Goal: Information Seeking & Learning: Learn about a topic

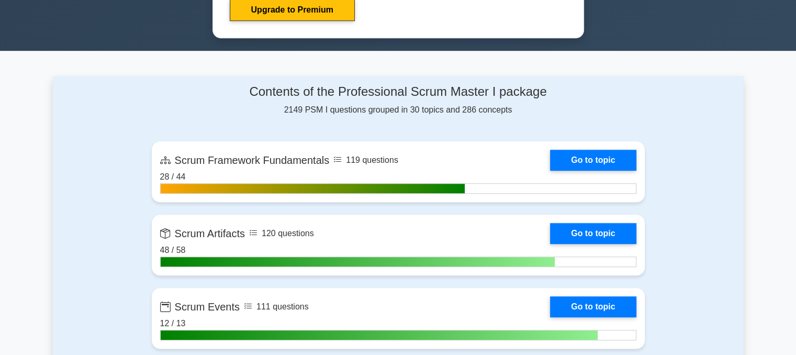
scroll to position [680, 0]
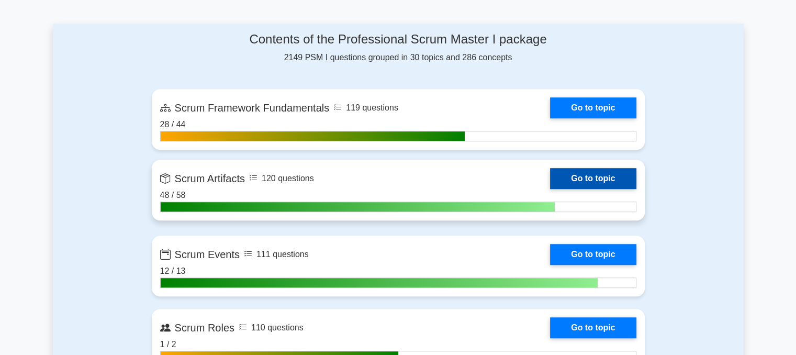
click at [578, 174] on link "Go to topic" at bounding box center [593, 178] width 86 height 21
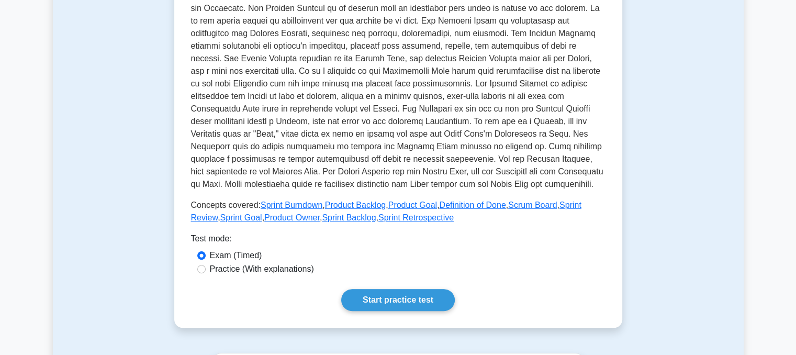
scroll to position [262, 0]
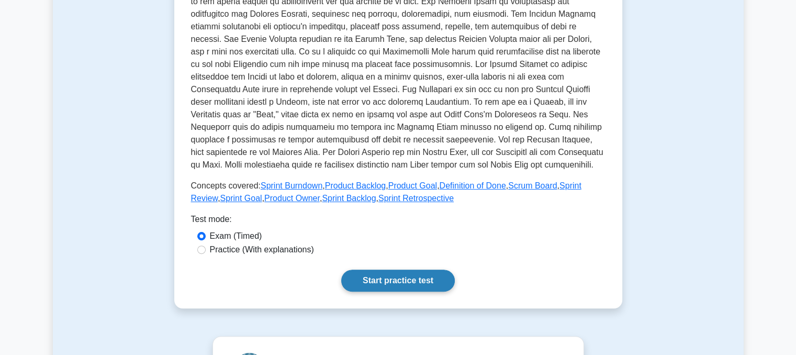
click at [370, 279] on link "Start practice test" at bounding box center [398, 280] width 114 height 22
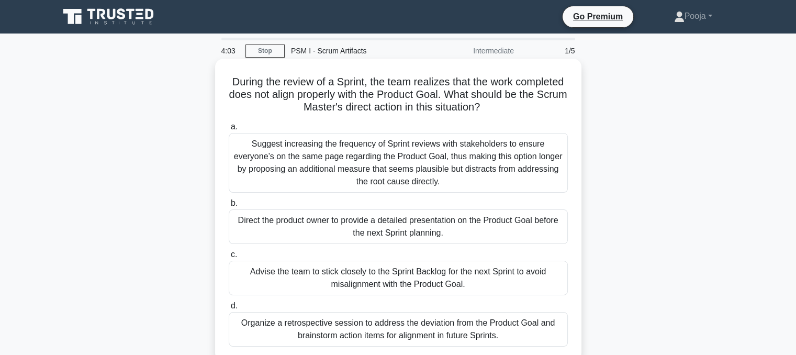
click at [433, 230] on div "Direct the product owner to provide a detailed presentation on the Product Goal…" at bounding box center [398, 226] width 339 height 35
click at [229, 207] on input "b. Direct the product owner to provide a detailed presentation on the Product G…" at bounding box center [229, 203] width 0 height 7
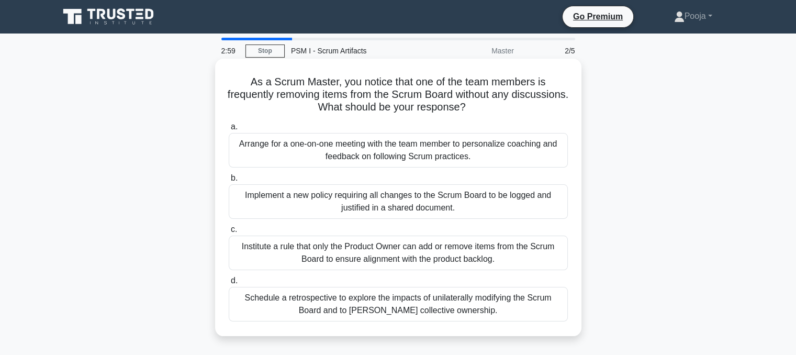
click at [520, 145] on div "Arrange for a one-on-one meeting with the team member to personalize coaching a…" at bounding box center [398, 150] width 339 height 35
click at [229, 130] on input "a. Arrange for a one-on-one meeting with the team member to personalize coachin…" at bounding box center [229, 126] width 0 height 7
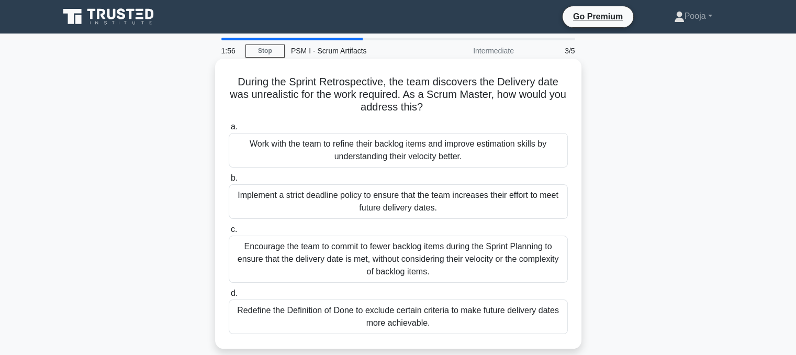
click at [483, 151] on div "Work with the team to refine their backlog items and improve estimation skills …" at bounding box center [398, 150] width 339 height 35
click at [229, 130] on input "a. Work with the team to refine their backlog items and improve estimation skil…" at bounding box center [229, 126] width 0 height 7
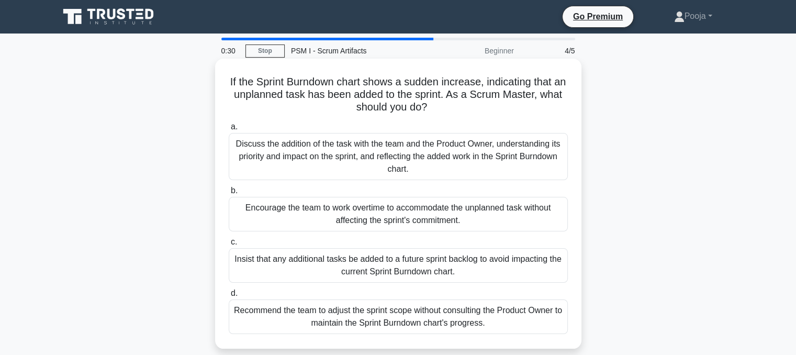
click at [263, 162] on div "Discuss the addition of the task with the team and the Product Owner, understan…" at bounding box center [398, 156] width 339 height 47
click at [229, 130] on input "a. Discuss the addition of the task with the team and the Product Owner, unders…" at bounding box center [229, 126] width 0 height 7
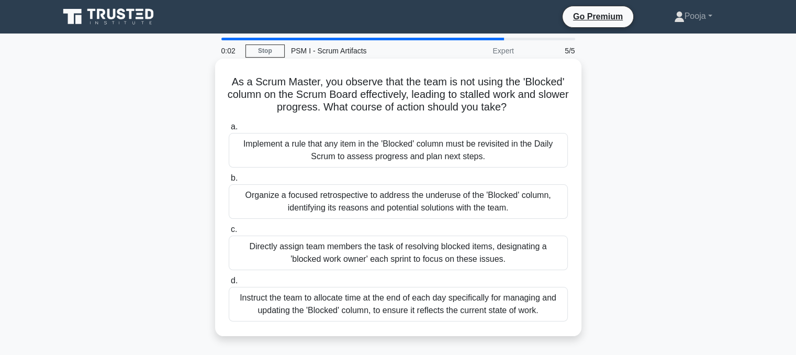
click at [486, 146] on div "Implement a rule that any item in the 'Blocked' column must be revisited in the…" at bounding box center [398, 150] width 339 height 35
click at [229, 130] on input "a. Implement a rule that any item in the 'Blocked' column must be revisited in …" at bounding box center [229, 126] width 0 height 7
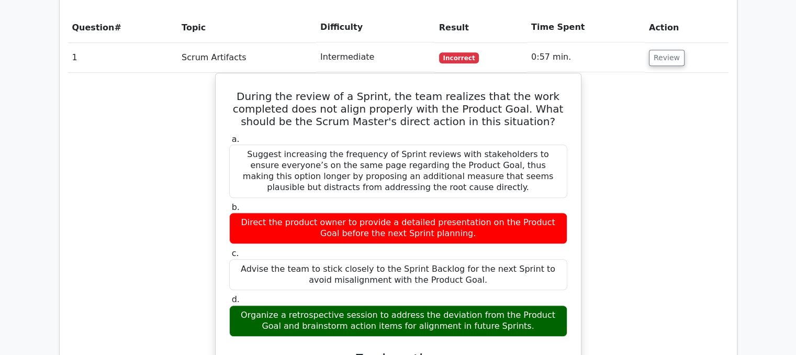
scroll to position [785, 0]
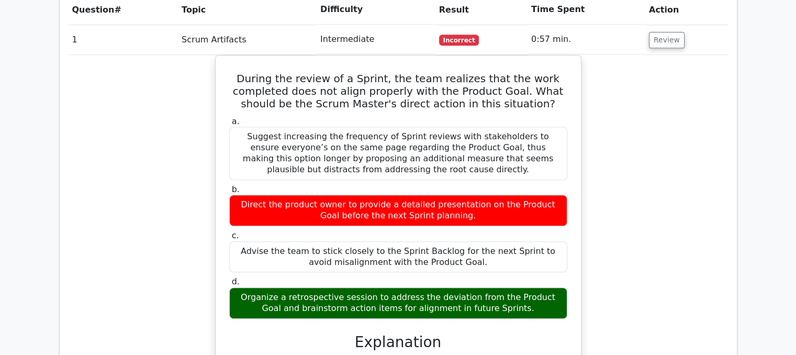
click at [117, 228] on div "During the review of a Sprint, the team realizes that the work completed does n…" at bounding box center [398, 278] width 660 height 447
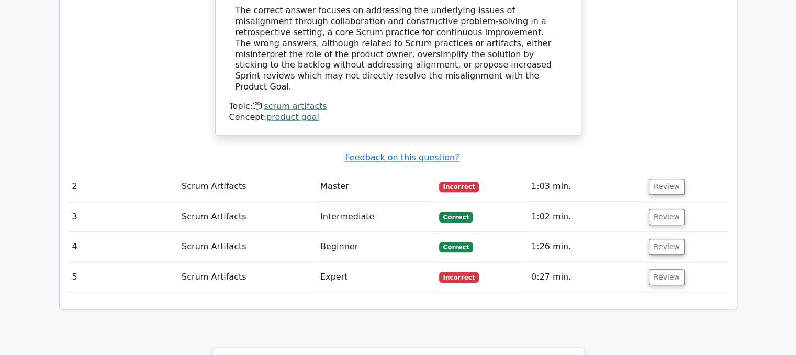
scroll to position [1151, 0]
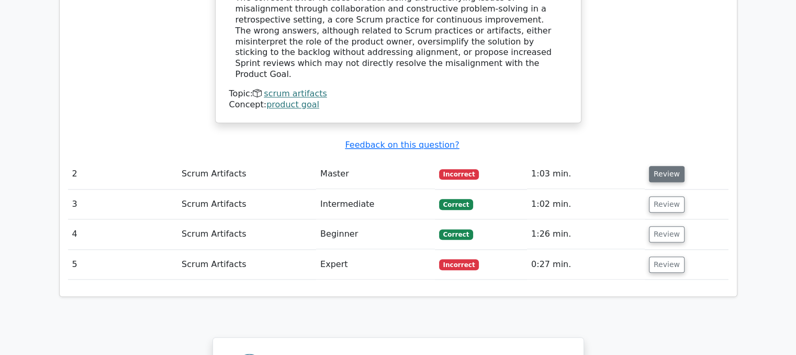
click at [661, 166] on button "Review" at bounding box center [667, 174] width 36 height 16
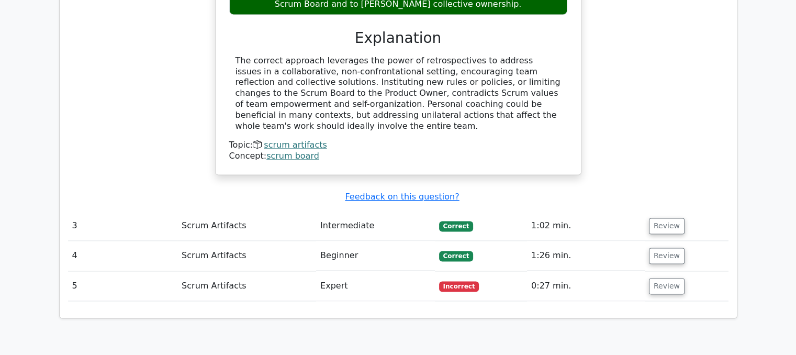
scroll to position [1570, 0]
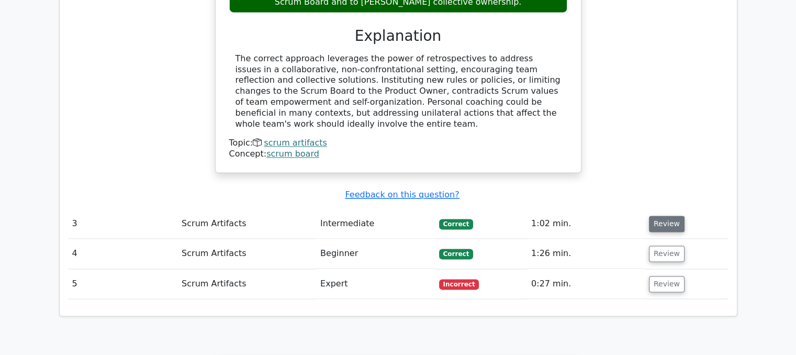
click at [667, 216] on button "Review" at bounding box center [667, 224] width 36 height 16
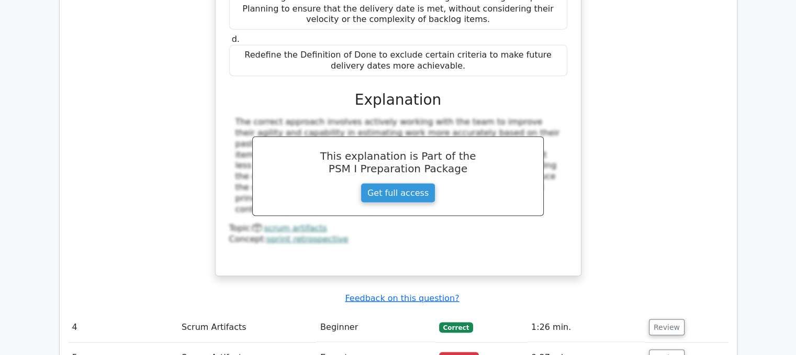
scroll to position [2093, 0]
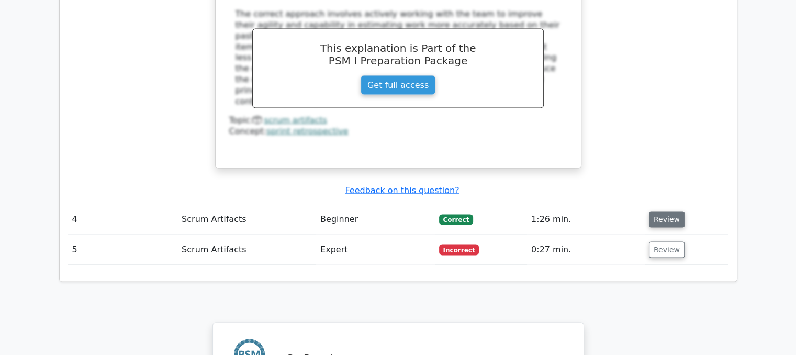
click at [676, 211] on button "Review" at bounding box center [667, 219] width 36 height 16
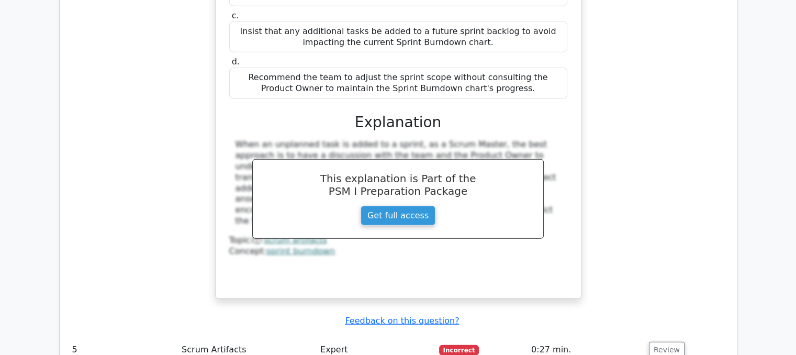
scroll to position [2511, 0]
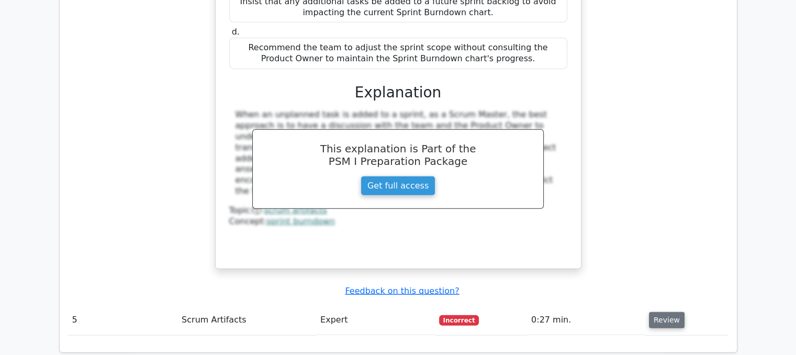
click at [655, 312] on button "Review" at bounding box center [667, 320] width 36 height 16
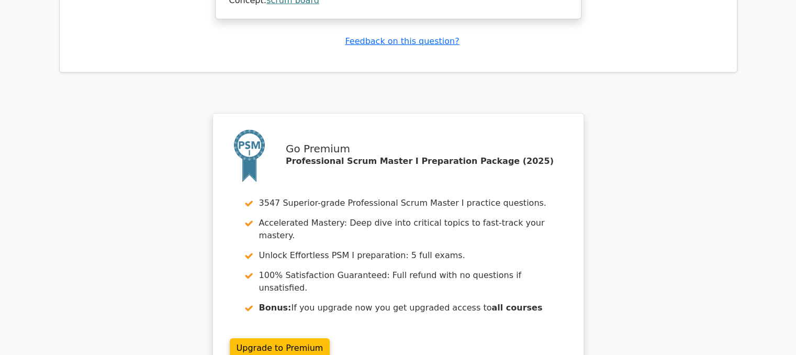
scroll to position [3416, 0]
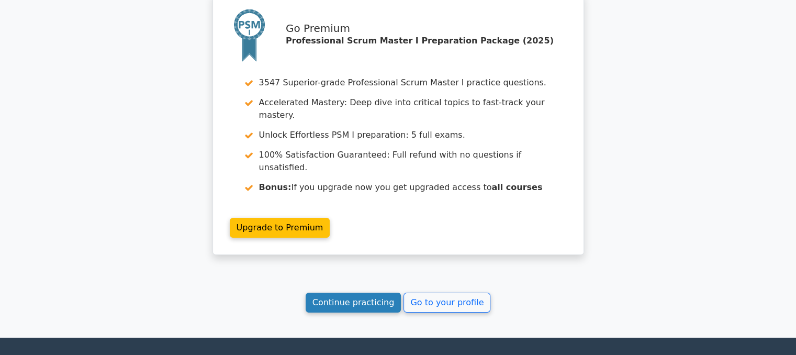
click at [370, 292] on link "Continue practicing" at bounding box center [354, 302] width 96 height 20
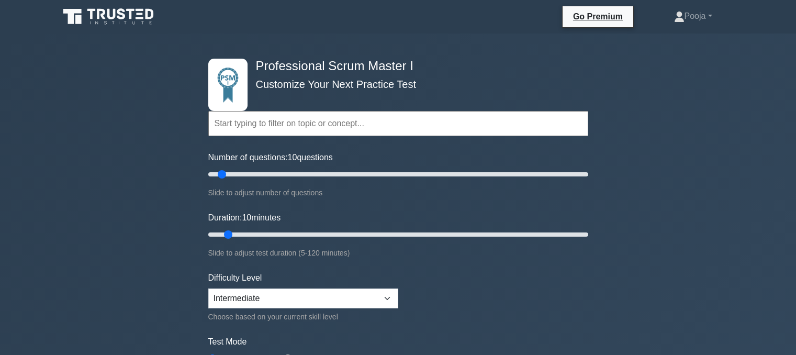
scroll to position [157, 0]
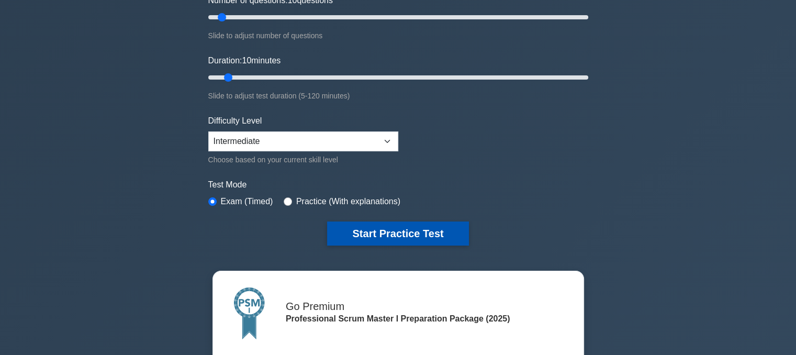
click at [423, 227] on button "Start Practice Test" at bounding box center [397, 233] width 141 height 24
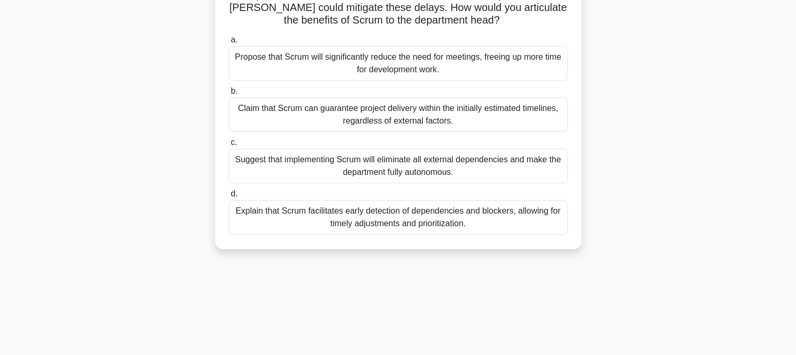
scroll to position [105, 0]
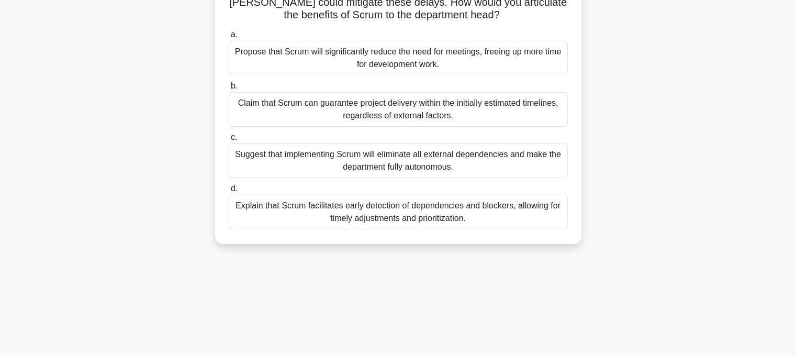
click at [461, 215] on div "Explain that Scrum facilitates early detection of dependencies and blockers, al…" at bounding box center [398, 212] width 339 height 35
click at [229, 192] on input "d. Explain that Scrum facilitates early detection of dependencies and blockers,…" at bounding box center [229, 188] width 0 height 7
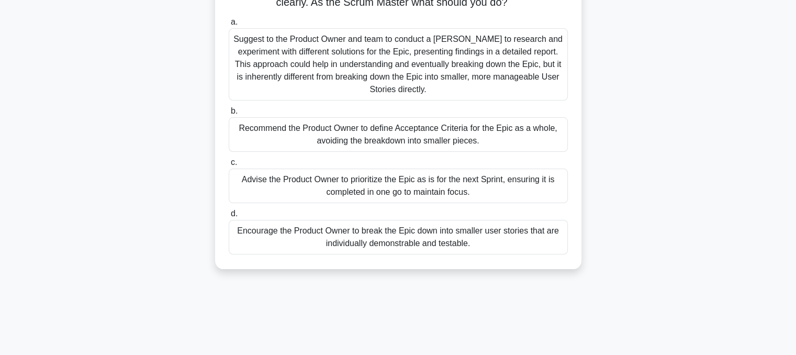
click at [523, 249] on div "Encourage the Product Owner to break the Epic down into smaller user stories th…" at bounding box center [398, 237] width 339 height 35
click at [229, 217] on input "d. Encourage the Product Owner to break the Epic down into smaller user stories…" at bounding box center [229, 213] width 0 height 7
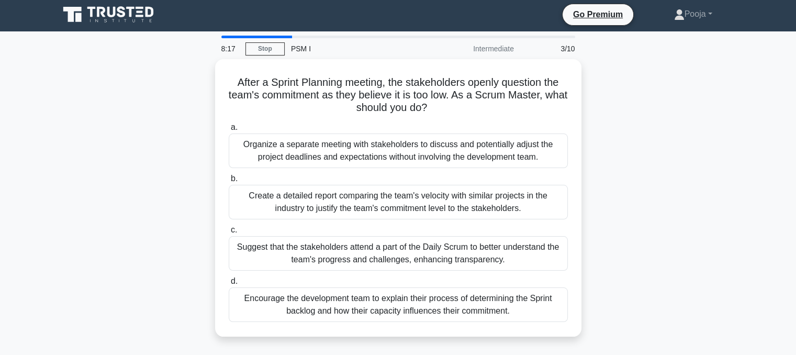
scroll to position [0, 0]
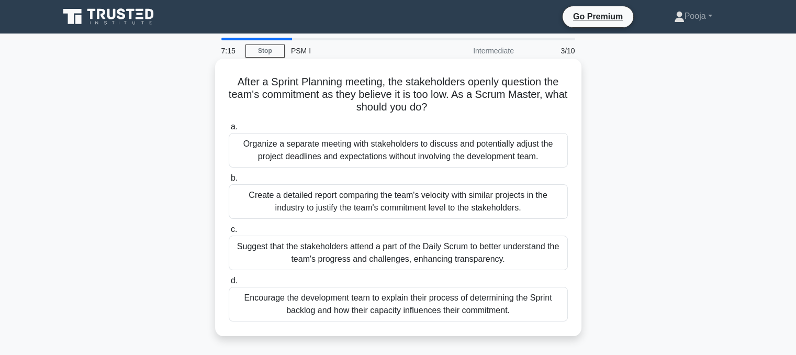
click at [370, 259] on div "Suggest that the stakeholders attend a part of the Daily Scrum to better unders…" at bounding box center [398, 252] width 339 height 35
click at [229, 233] on input "c. Suggest that the stakeholders attend a part of the Daily Scrum to better und…" at bounding box center [229, 229] width 0 height 7
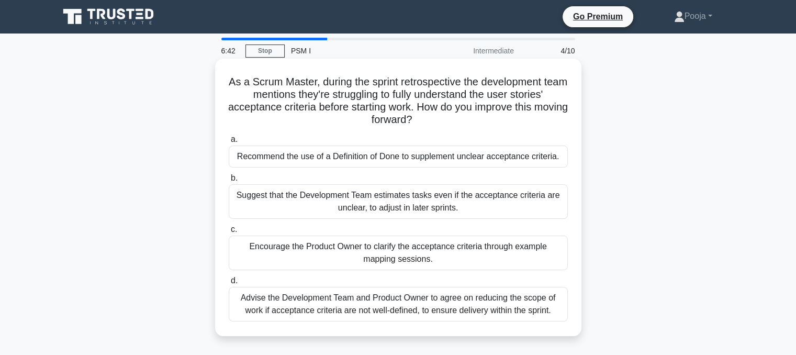
click at [510, 253] on div "Encourage the Product Owner to clarify the acceptance criteria through example …" at bounding box center [398, 252] width 339 height 35
click at [229, 233] on input "c. Encourage the Product Owner to clarify the acceptance criteria through examp…" at bounding box center [229, 229] width 0 height 7
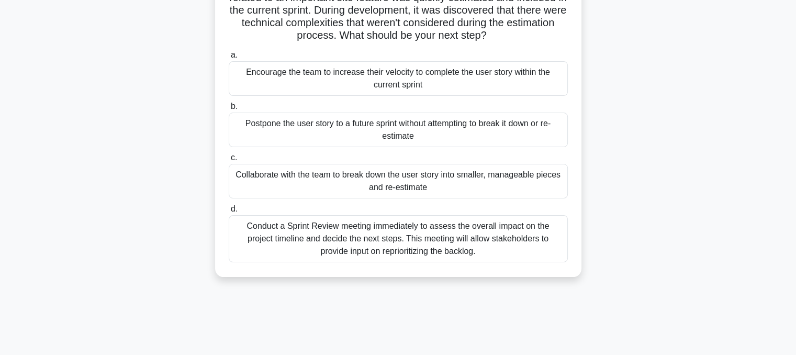
scroll to position [105, 0]
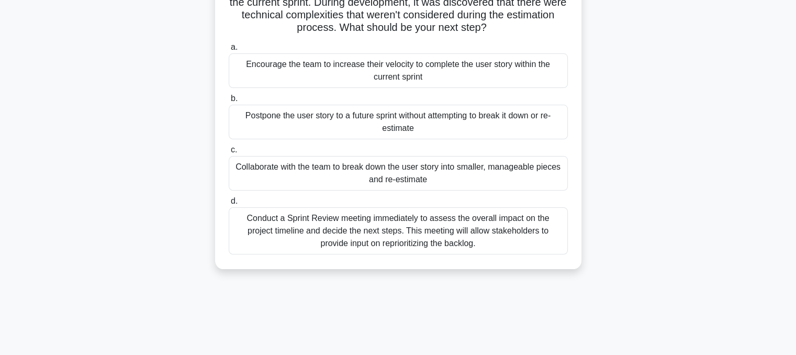
click at [481, 175] on div "Collaborate with the team to break down the user story into smaller, manageable…" at bounding box center [398, 173] width 339 height 35
click at [229, 153] on input "c. Collaborate with the team to break down the user story into smaller, managea…" at bounding box center [229, 149] width 0 height 7
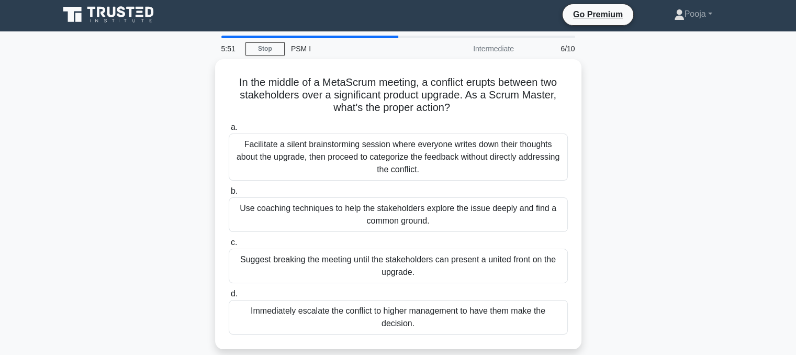
scroll to position [0, 0]
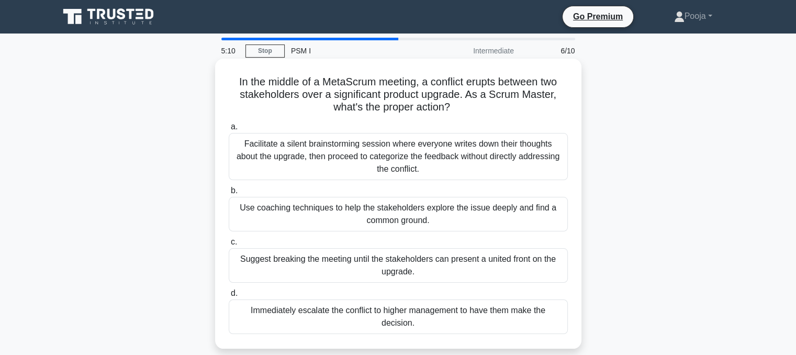
click at [369, 227] on div "Use coaching techniques to help the stakeholders explore the issue deeply and f…" at bounding box center [398, 214] width 339 height 35
click at [229, 194] on input "b. Use coaching techniques to help the stakeholders explore the issue deeply an…" at bounding box center [229, 190] width 0 height 7
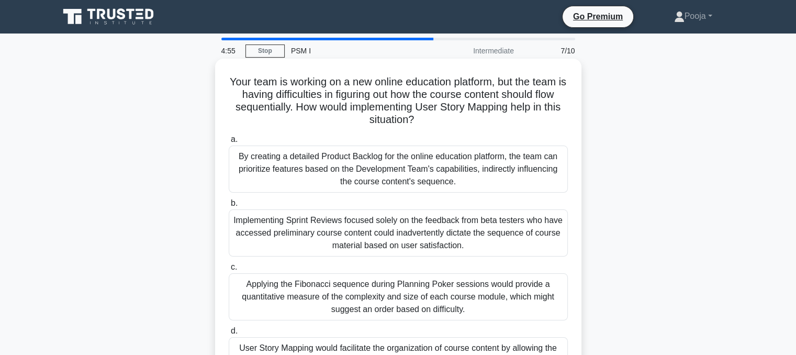
click at [393, 236] on div "Implementing Sprint Reviews focused solely on the feedback from beta testers wh…" at bounding box center [398, 232] width 339 height 47
click at [229, 207] on input "b. Implementing Sprint Reviews focused solely on the feedback from beta testers…" at bounding box center [229, 203] width 0 height 7
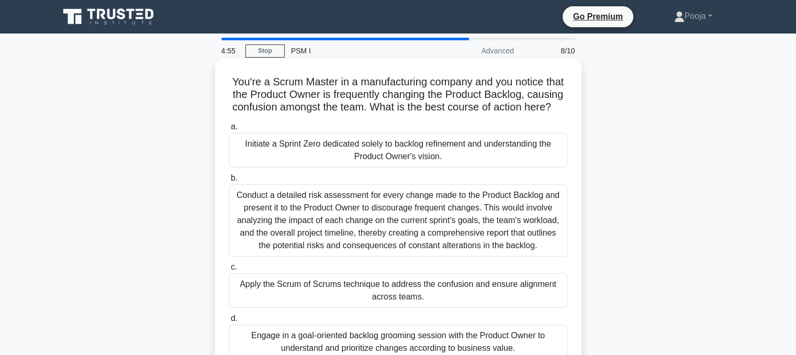
click at [399, 242] on div "Conduct a detailed risk assessment for every change made to the Product Backlog…" at bounding box center [398, 220] width 339 height 72
click at [229, 182] on input "b. Conduct a detailed risk assessment for every change made to the Product Back…" at bounding box center [229, 178] width 0 height 7
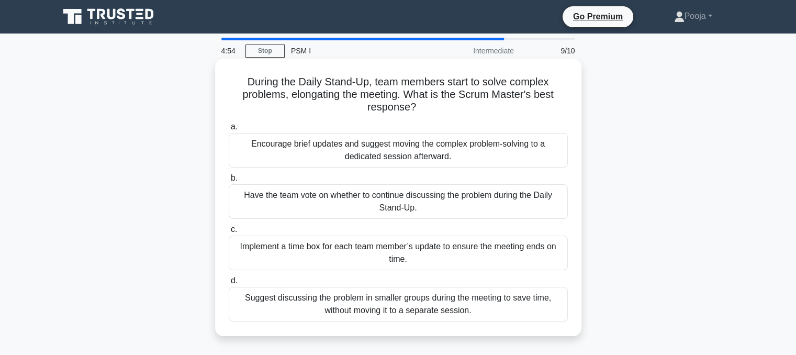
click at [428, 302] on div "Suggest discussing the problem in smaller groups during the meeting to save tim…" at bounding box center [398, 304] width 339 height 35
click at [229, 284] on input "d. Suggest discussing the problem in smaller groups during the meeting to save …" at bounding box center [229, 280] width 0 height 7
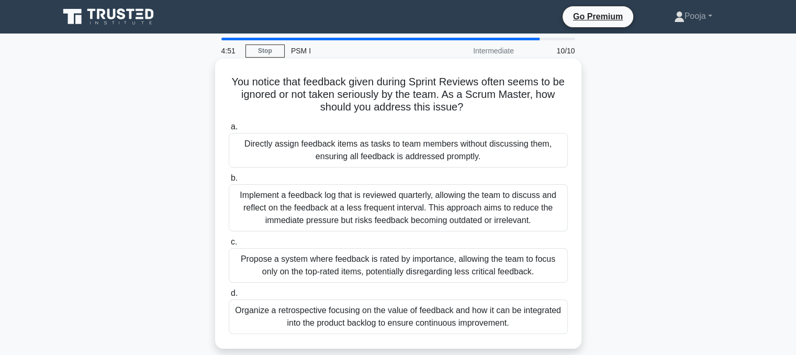
click at [399, 162] on div "Directly assign feedback items as tasks to team members without discussing them…" at bounding box center [398, 150] width 339 height 35
click at [229, 130] on input "a. Directly assign feedback items as tasks to team members without discussing t…" at bounding box center [229, 126] width 0 height 7
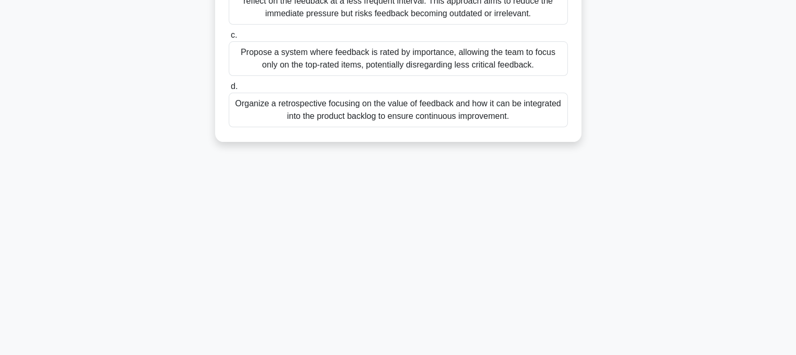
scroll to position [211, 0]
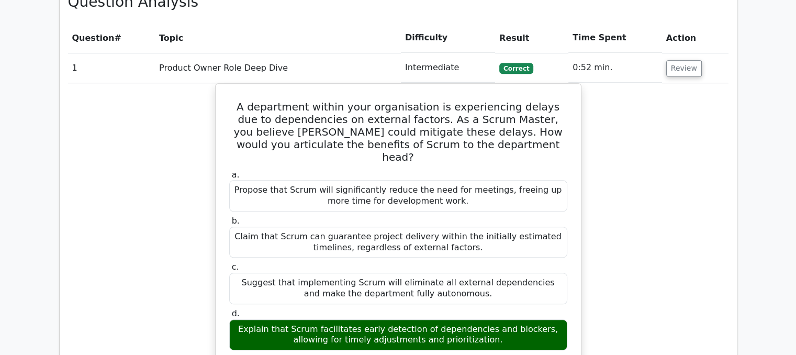
scroll to position [889, 0]
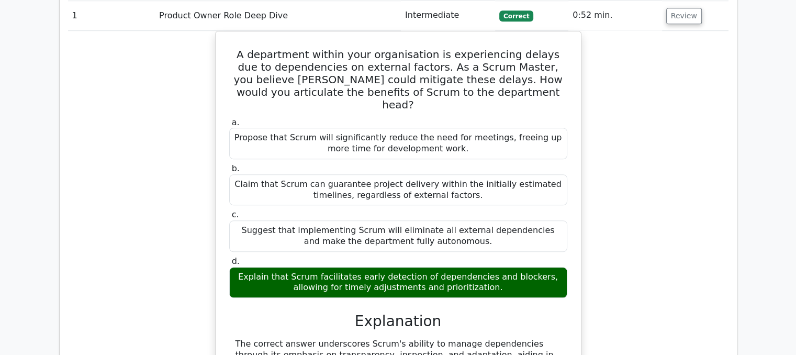
click at [689, 182] on div "A department within your organisation is experiencing delays due to dependencie…" at bounding box center [398, 278] width 660 height 494
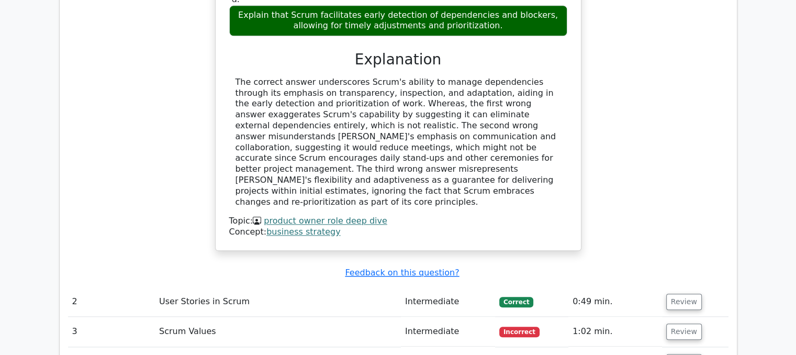
scroll to position [1203, 0]
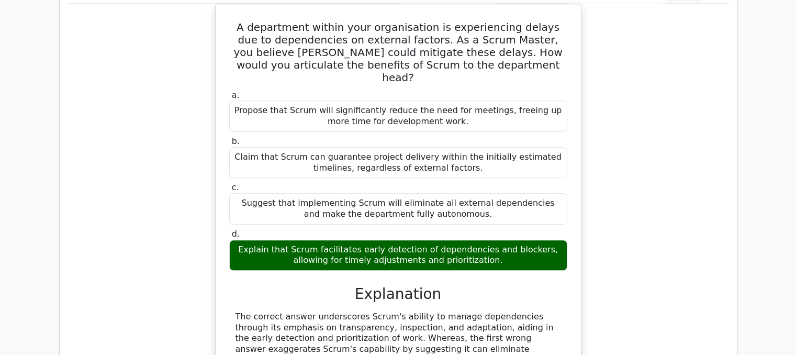
scroll to position [942, 0]
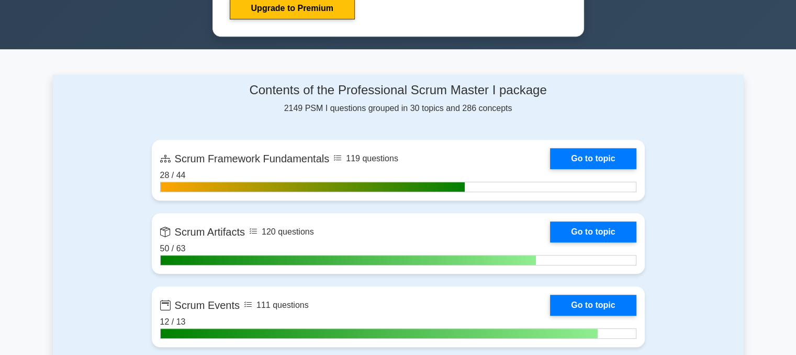
scroll to position [680, 0]
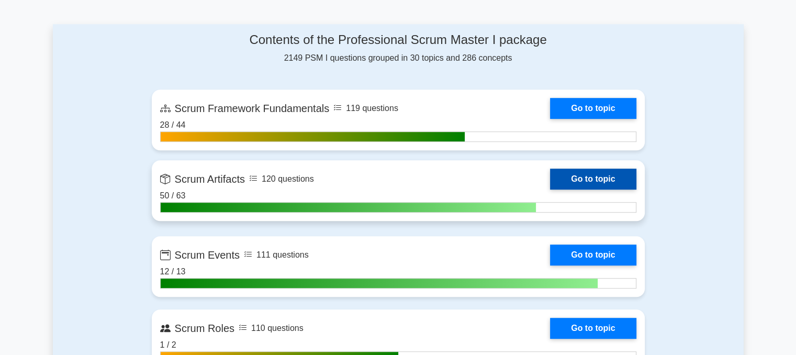
click at [615, 176] on link "Go to topic" at bounding box center [593, 178] width 86 height 21
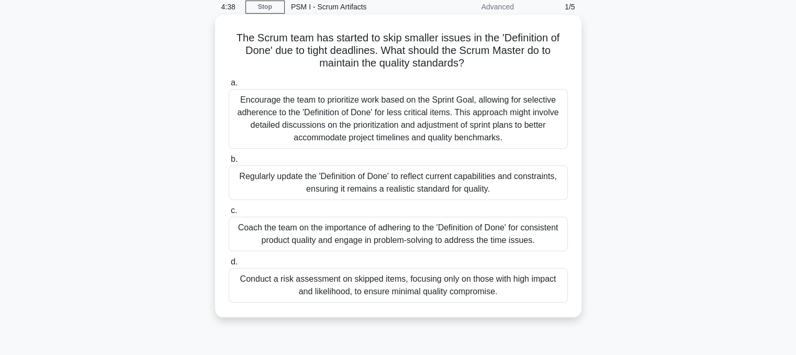
scroll to position [105, 0]
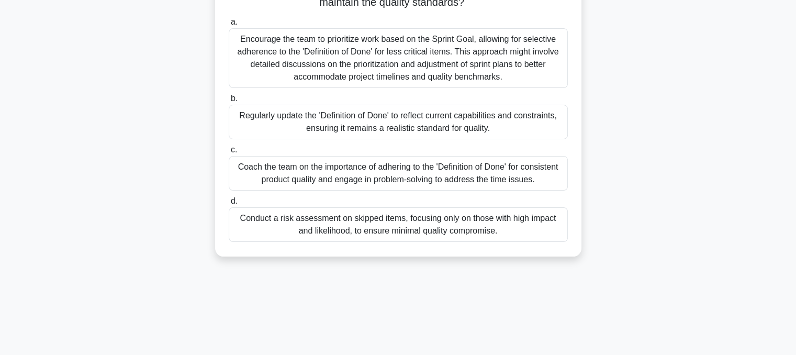
click at [433, 176] on div "Coach the team on the importance of adhering to the 'Definition of Done' for co…" at bounding box center [398, 173] width 339 height 35
click at [229, 153] on input "c. Coach the team on the importance of adhering to the 'Definition of Done' for…" at bounding box center [229, 149] width 0 height 7
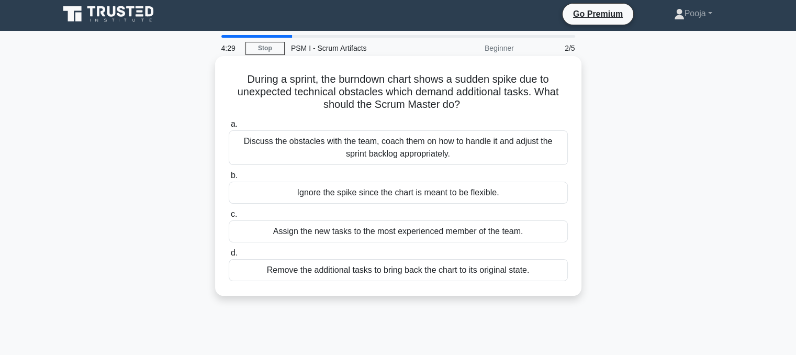
scroll to position [0, 0]
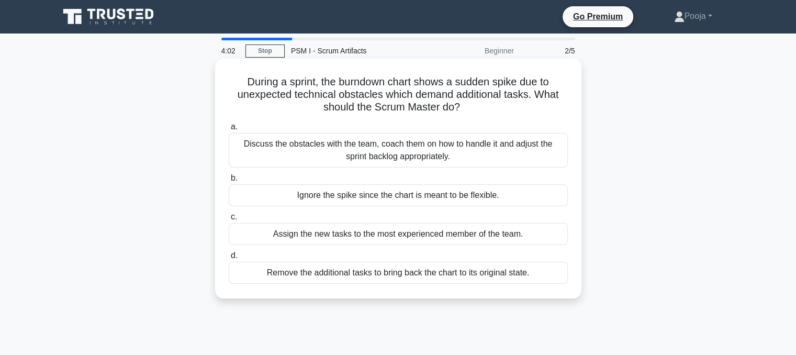
click at [470, 152] on div "Discuss the obstacles with the team, coach them on how to handle it and adjust …" at bounding box center [398, 150] width 339 height 35
click at [229, 130] on input "a. Discuss the obstacles with the team, coach them on how to handle it and adju…" at bounding box center [229, 126] width 0 height 7
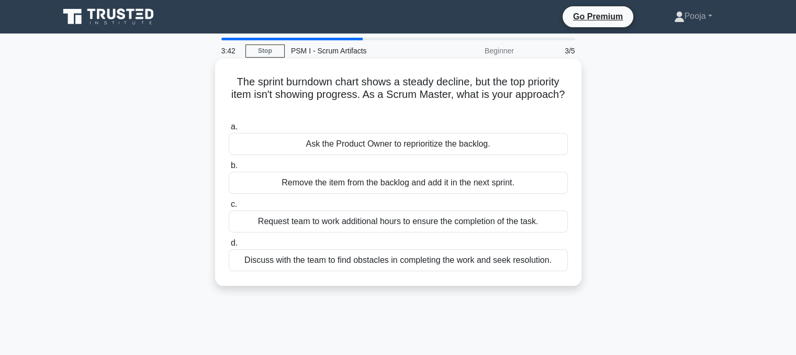
click at [419, 255] on div "Discuss with the team to find obstacles in completing the work and seek resolut…" at bounding box center [398, 260] width 339 height 22
click at [229, 246] on input "d. Discuss with the team to find obstacles in completing the work and seek reso…" at bounding box center [229, 243] width 0 height 7
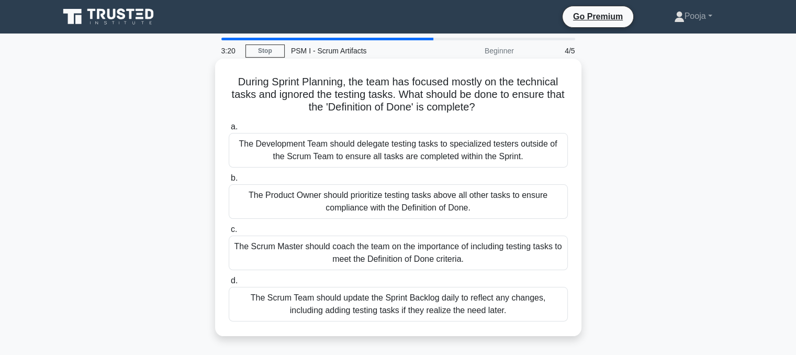
click at [523, 251] on div "The Scrum Master should coach the team on the importance of including testing t…" at bounding box center [398, 252] width 339 height 35
click at [229, 233] on input "c. The Scrum Master should coach the team on the importance of including testin…" at bounding box center [229, 229] width 0 height 7
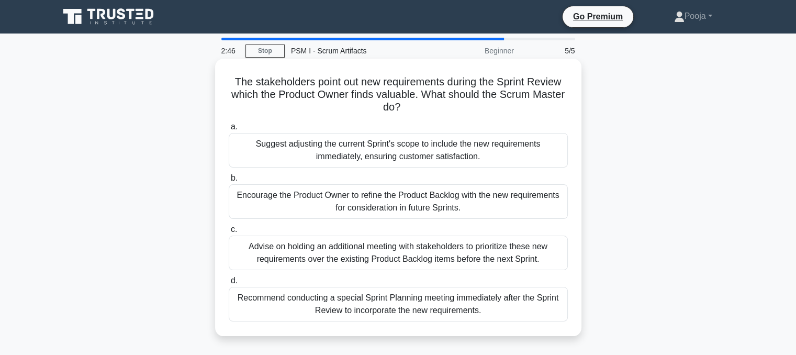
click at [347, 200] on div "Encourage the Product Owner to refine the Product Backlog with the new requirem…" at bounding box center [398, 201] width 339 height 35
click at [229, 182] on input "b. Encourage the Product Owner to refine the Product Backlog with the new requi…" at bounding box center [229, 178] width 0 height 7
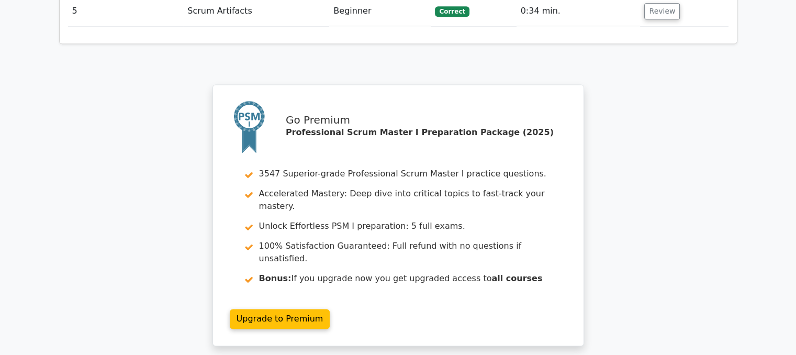
scroll to position [1465, 0]
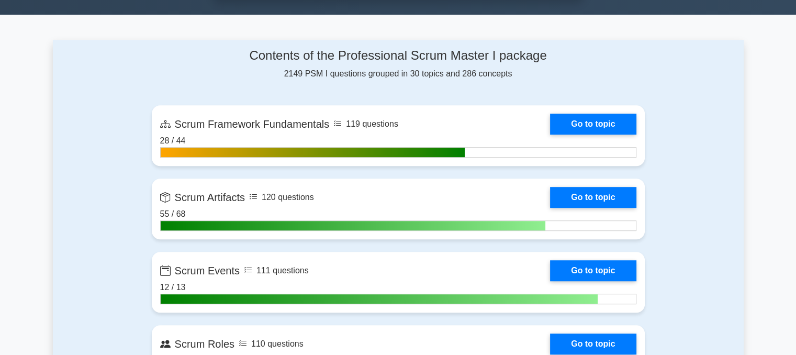
scroll to position [680, 0]
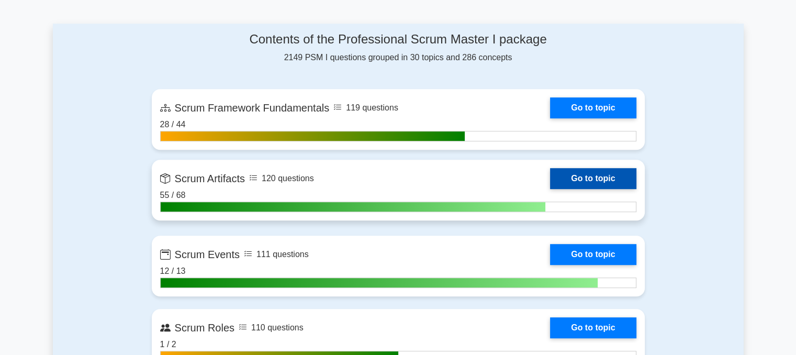
click at [577, 175] on link "Go to topic" at bounding box center [593, 178] width 86 height 21
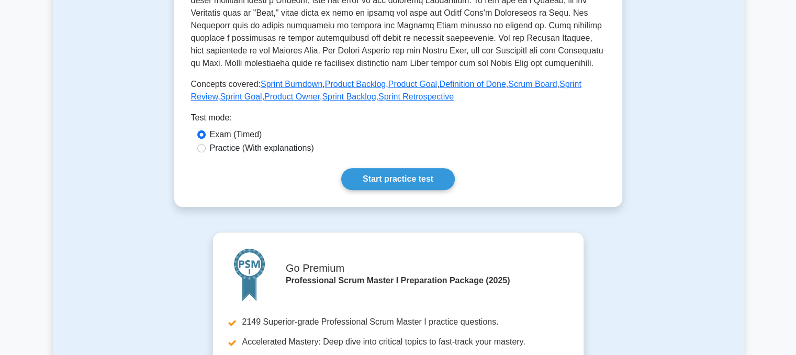
scroll to position [366, 0]
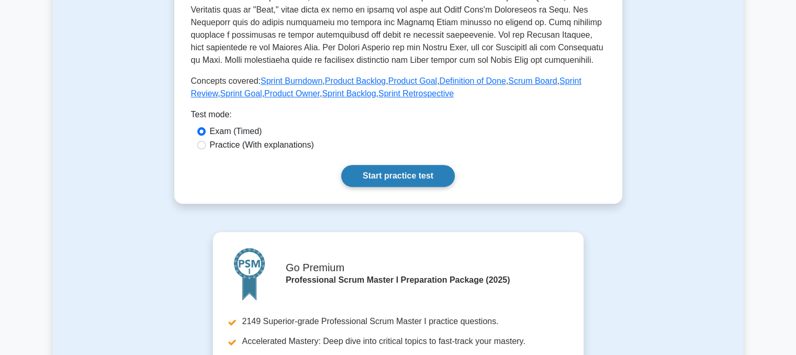
click at [383, 176] on link "Start practice test" at bounding box center [398, 176] width 114 height 22
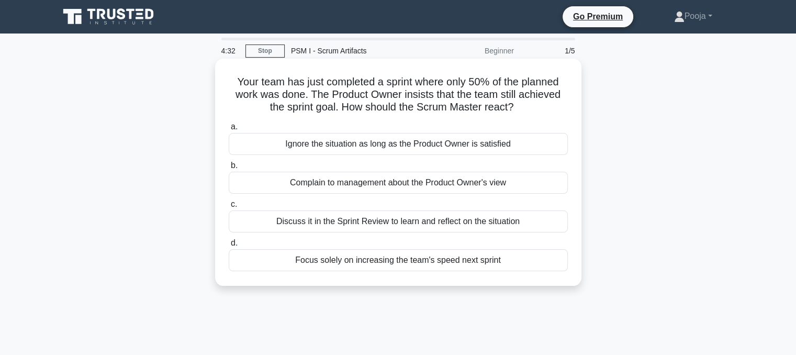
click at [529, 220] on div "Discuss it in the Sprint Review to learn and reflect on the situation" at bounding box center [398, 221] width 339 height 22
click at [229, 208] on input "c. Discuss it in the Sprint Review to learn and reflect on the situation" at bounding box center [229, 204] width 0 height 7
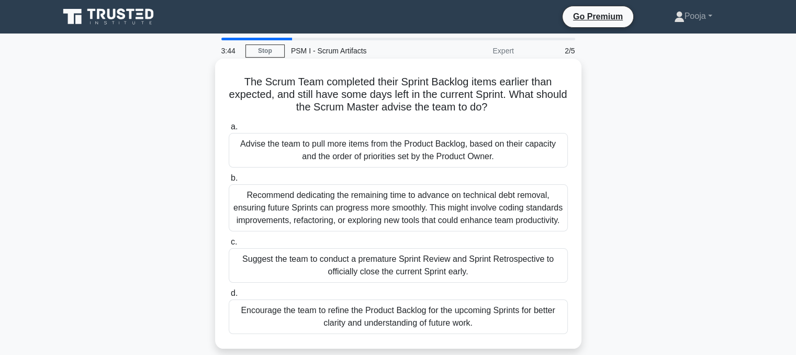
click at [449, 310] on div "Encourage the team to refine the Product Backlog for the upcoming Sprints for b…" at bounding box center [398, 316] width 339 height 35
click at [229, 297] on input "d. Encourage the team to refine the Product Backlog for the upcoming Sprints fo…" at bounding box center [229, 293] width 0 height 7
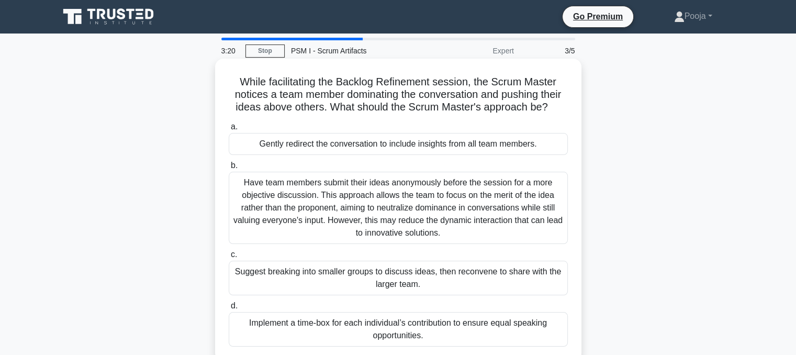
click at [416, 148] on div "Gently redirect the conversation to include insights from all team members." at bounding box center [398, 144] width 339 height 22
click at [229, 130] on input "a. Gently redirect the conversation to include insights from all team members." at bounding box center [229, 126] width 0 height 7
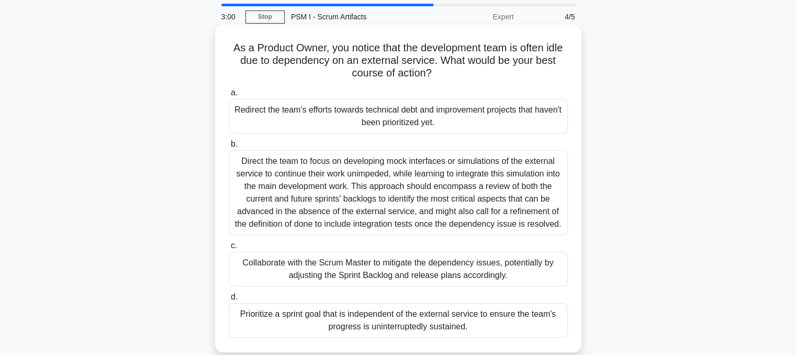
scroll to position [52, 0]
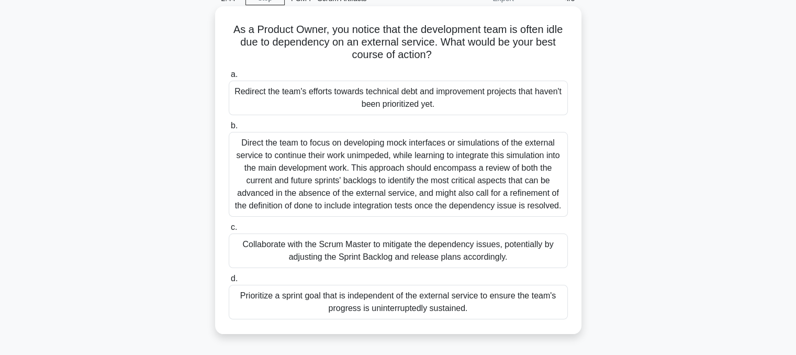
click at [451, 254] on div "Collaborate with the Scrum Master to mitigate the dependency issues, potentiall…" at bounding box center [398, 250] width 339 height 35
click at [229, 231] on input "c. Collaborate with the Scrum Master to mitigate the dependency issues, potenti…" at bounding box center [229, 227] width 0 height 7
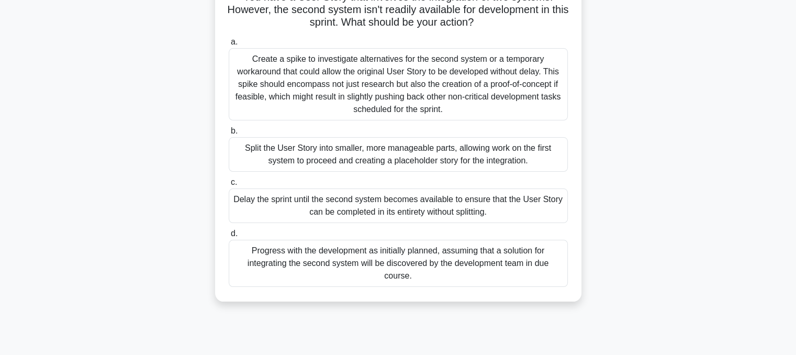
scroll to position [105, 0]
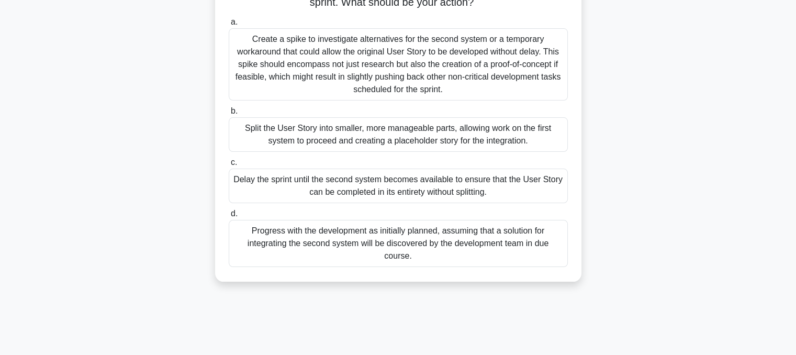
click at [542, 242] on div "Progress with the development as initially planned, assuming that a solution fo…" at bounding box center [398, 243] width 339 height 47
click at [229, 217] on input "d. Progress with the development as initially planned, assuming that a solution…" at bounding box center [229, 213] width 0 height 7
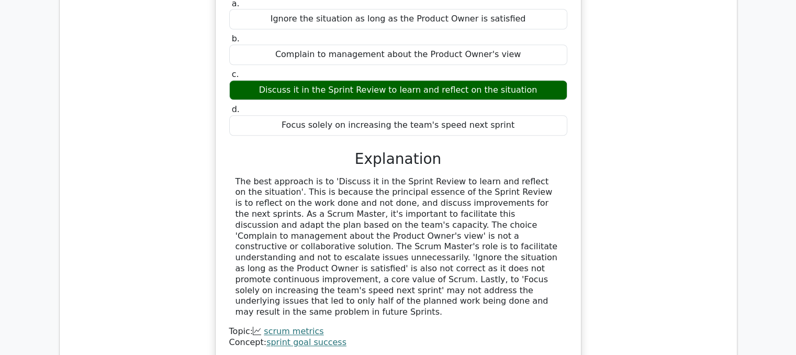
scroll to position [1046, 0]
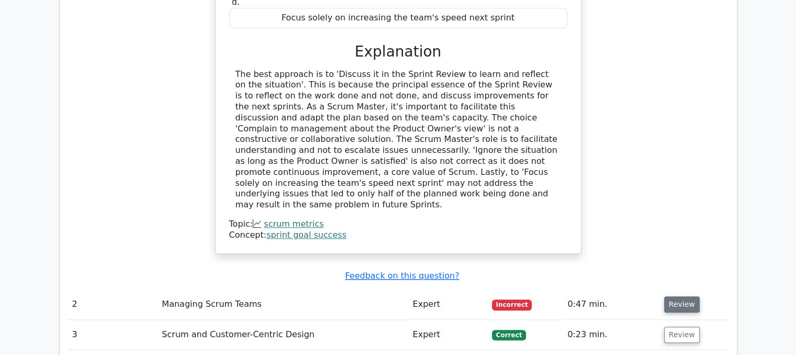
click at [666, 296] on button "Review" at bounding box center [682, 304] width 36 height 16
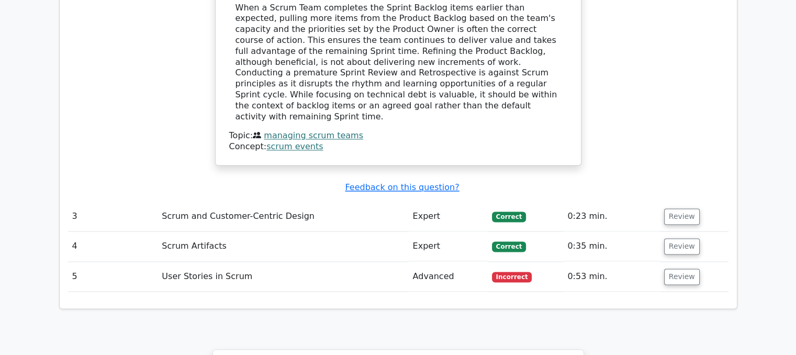
scroll to position [1727, 0]
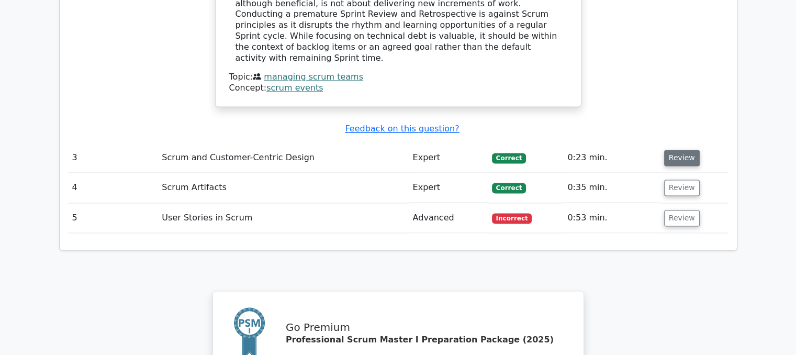
click at [671, 150] on button "Review" at bounding box center [682, 158] width 36 height 16
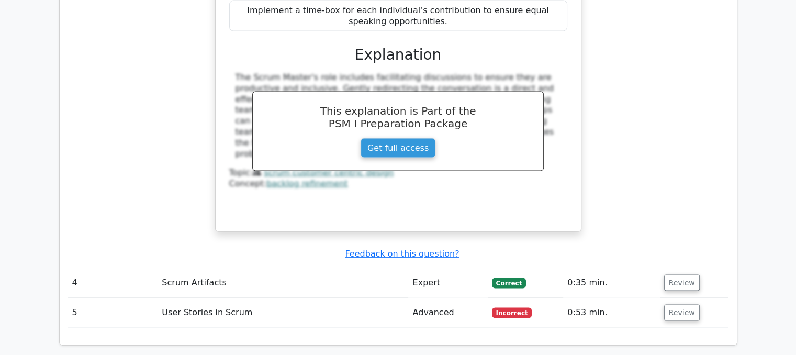
scroll to position [2145, 0]
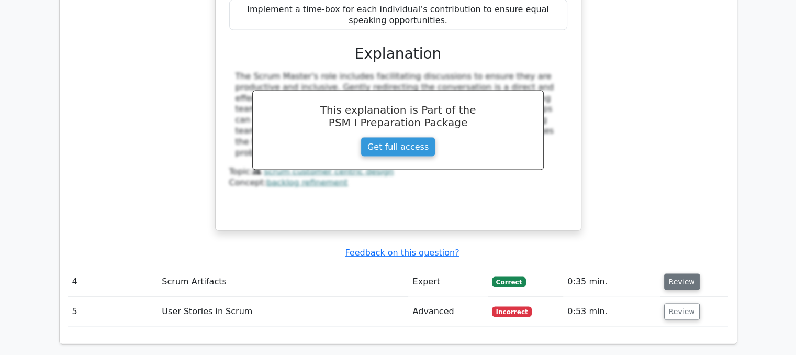
click at [682, 274] on button "Review" at bounding box center [682, 282] width 36 height 16
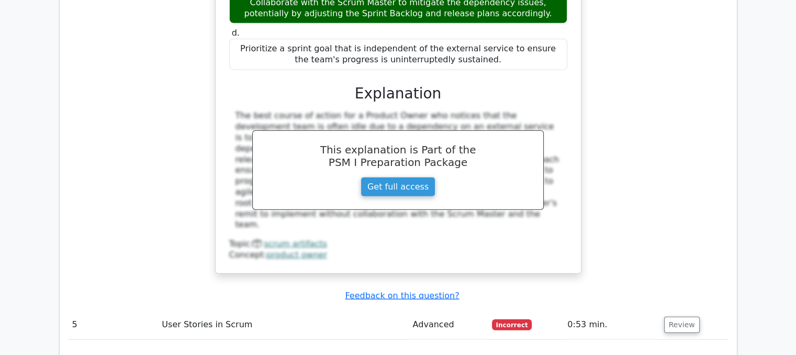
scroll to position [2773, 0]
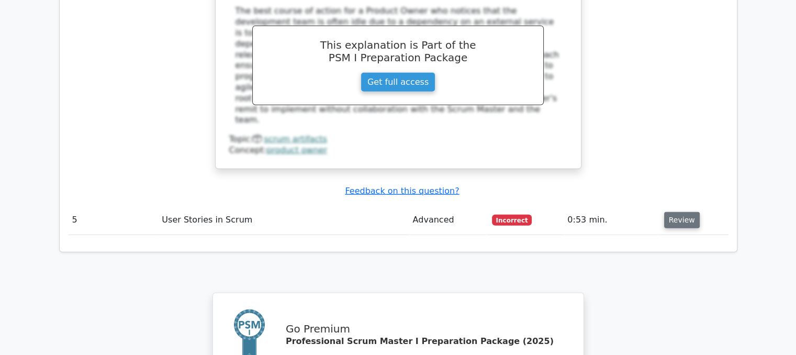
click at [687, 212] on button "Review" at bounding box center [682, 220] width 36 height 16
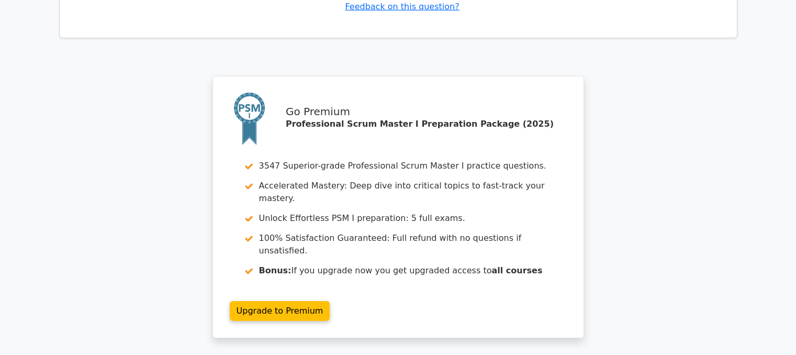
scroll to position [3549, 0]
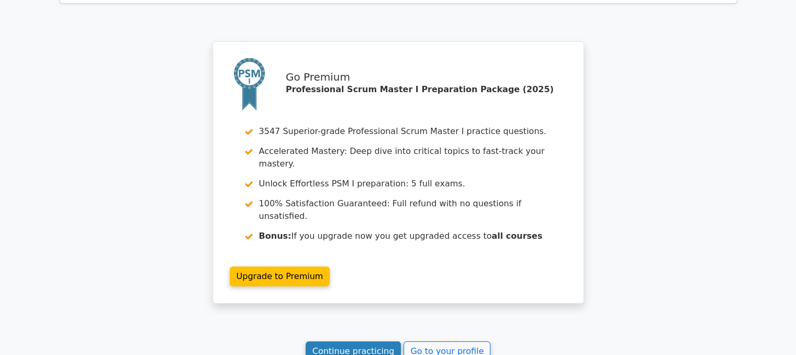
click at [333, 341] on link "Continue practicing" at bounding box center [354, 351] width 96 height 20
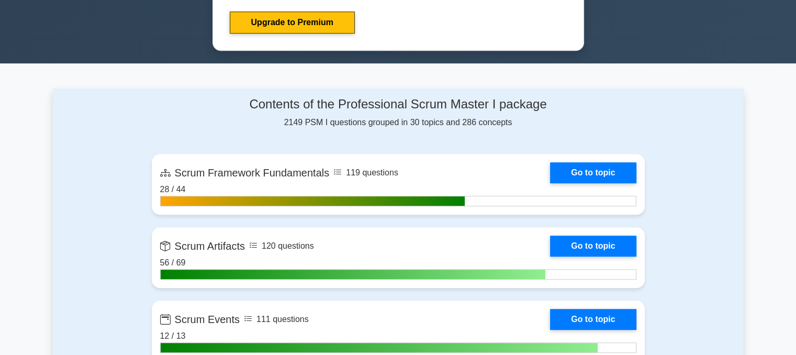
scroll to position [628, 0]
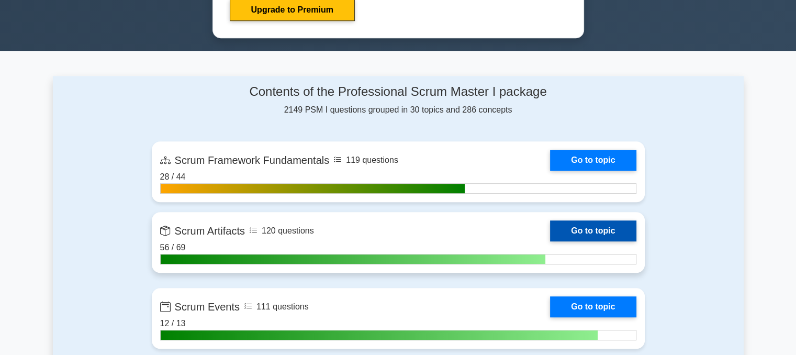
click at [614, 232] on link "Go to topic" at bounding box center [593, 230] width 86 height 21
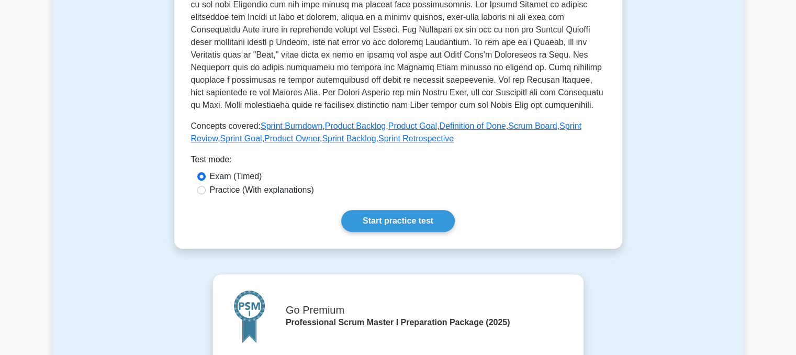
scroll to position [419, 0]
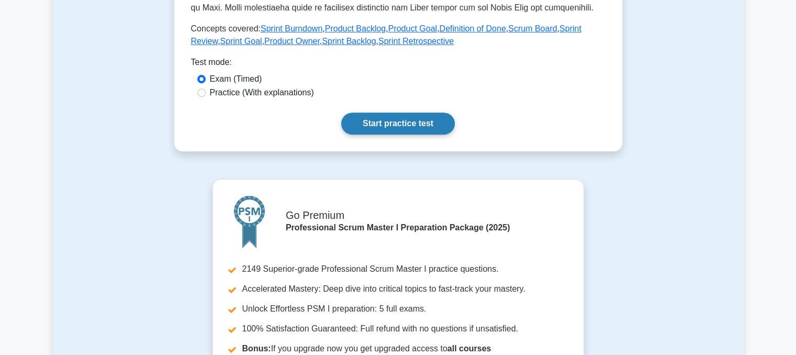
click at [395, 123] on link "Start practice test" at bounding box center [398, 123] width 114 height 22
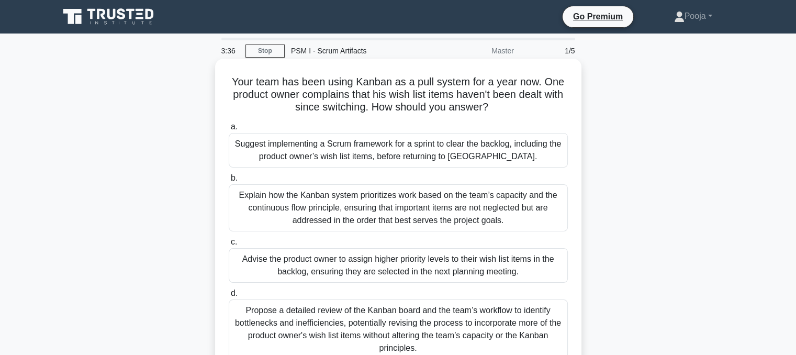
click at [429, 268] on div "Advise the product owner to assign higher priority levels to their wish list it…" at bounding box center [398, 265] width 339 height 35
click at [229, 245] on input "c. Advise the product owner to assign higher priority levels to their wish list…" at bounding box center [229, 242] width 0 height 7
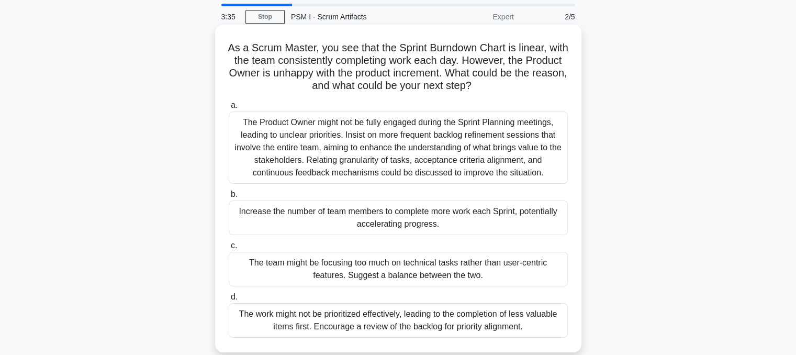
scroll to position [52, 0]
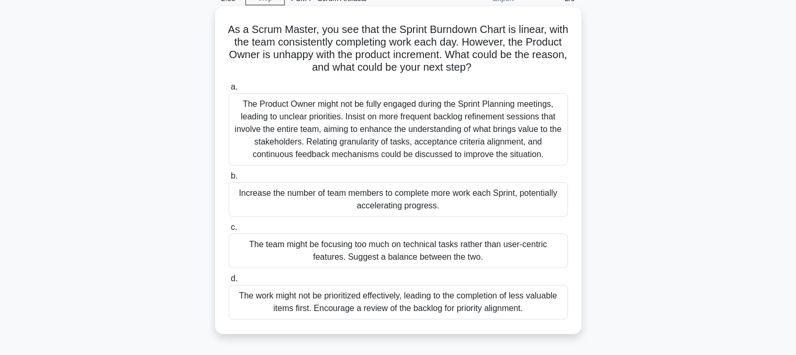
click at [287, 303] on div "The work might not be prioritized effectively, leading to the completion of les…" at bounding box center [398, 302] width 339 height 35
click at [229, 282] on input "d. The work might not be prioritized effectively, leading to the completion of …" at bounding box center [229, 278] width 0 height 7
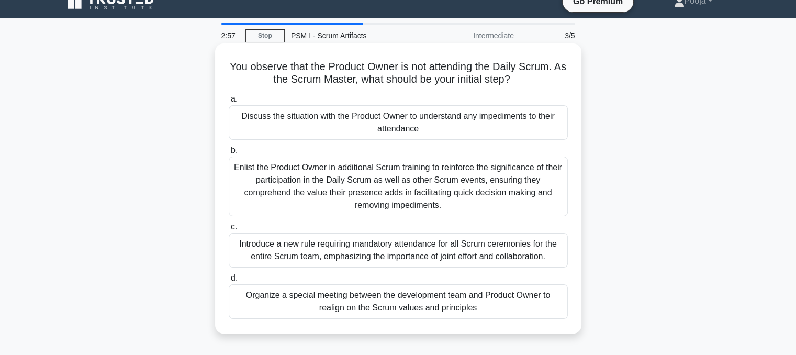
scroll to position [0, 0]
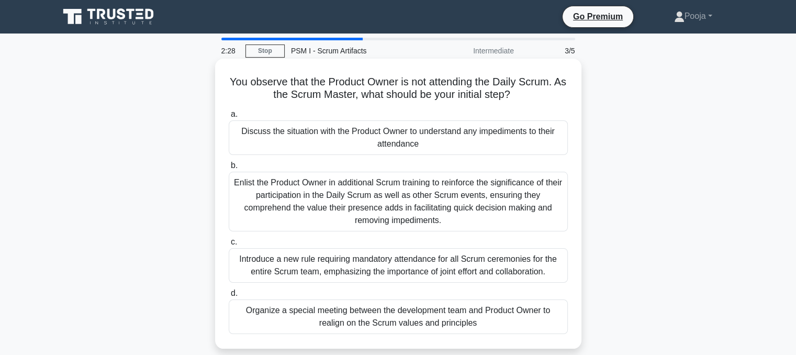
click at [527, 146] on div "Discuss the situation with the Product Owner to understand any impediments to t…" at bounding box center [398, 137] width 339 height 35
click at [229, 118] on input "a. Discuss the situation with the Product Owner to understand any impediments t…" at bounding box center [229, 114] width 0 height 7
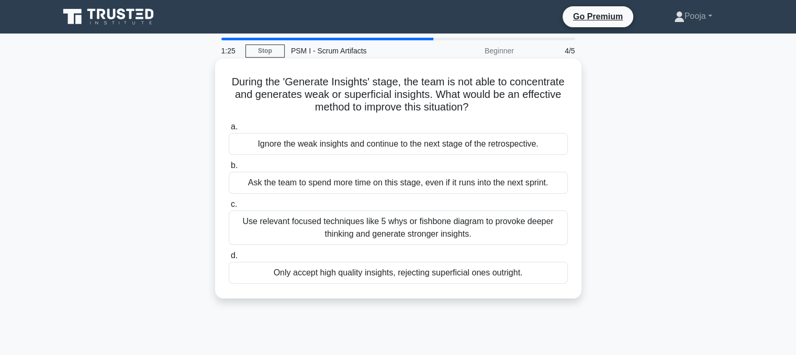
click at [488, 228] on div "Use relevant focused techniques like 5 whys or fishbone diagram to provoke deep…" at bounding box center [398, 227] width 339 height 35
click at [229, 208] on input "c. Use relevant focused techniques like 5 whys or fishbone diagram to provoke d…" at bounding box center [229, 204] width 0 height 7
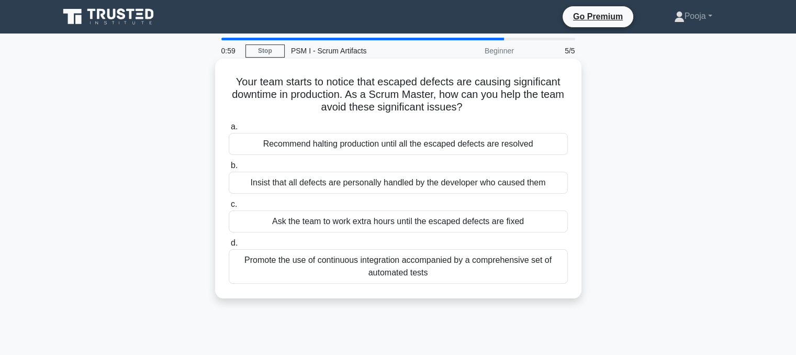
click at [493, 144] on div "Recommend halting production until all the escaped defects are resolved" at bounding box center [398, 144] width 339 height 22
click at [229, 130] on input "a. Recommend halting production until all the escaped defects are resolved" at bounding box center [229, 126] width 0 height 7
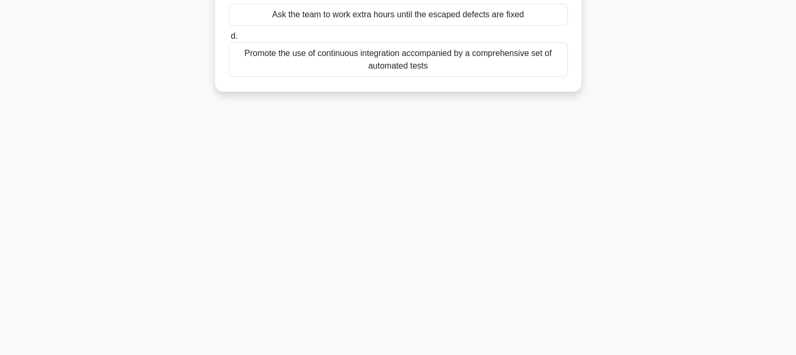
scroll to position [211, 0]
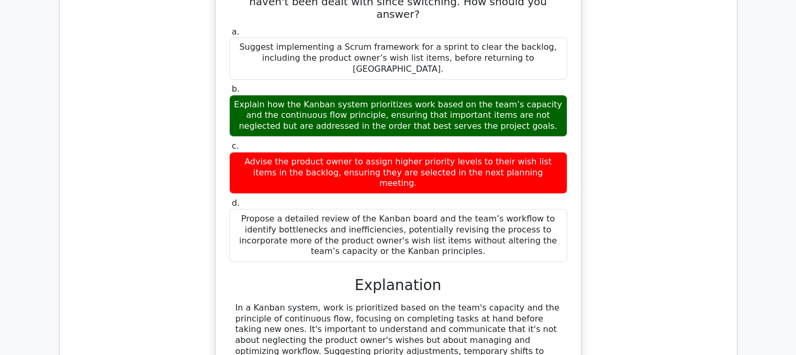
scroll to position [942, 0]
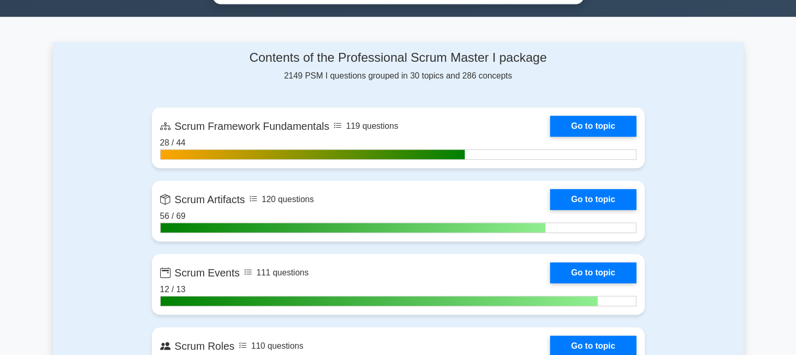
scroll to position [680, 0]
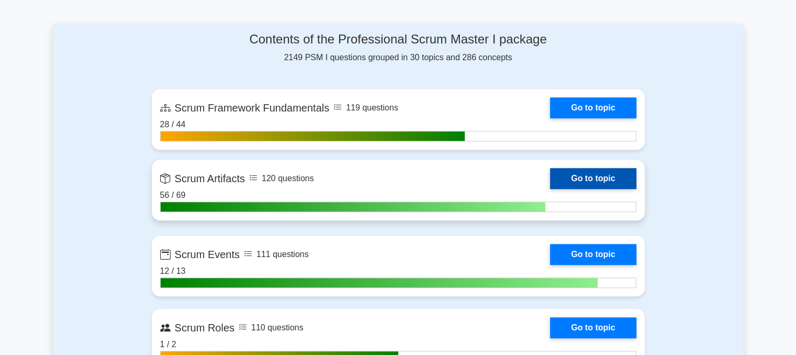
click at [589, 178] on link "Go to topic" at bounding box center [593, 178] width 86 height 21
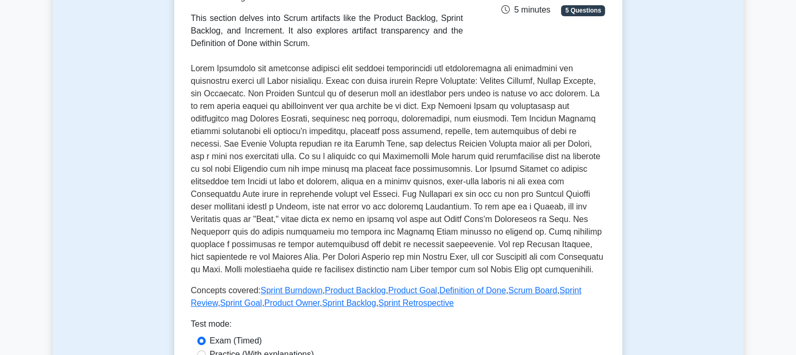
scroll to position [314, 0]
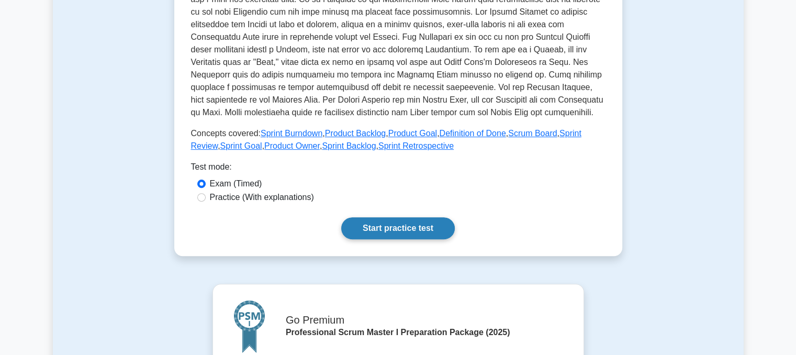
click at [377, 227] on link "Start practice test" at bounding box center [398, 228] width 114 height 22
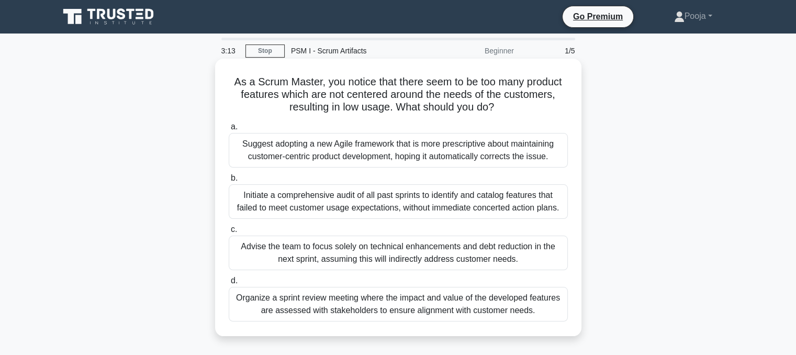
click at [450, 153] on div "Suggest adopting a new Agile framework that is more prescriptive about maintain…" at bounding box center [398, 150] width 339 height 35
click at [229, 130] on input "a. Suggest adopting a new Agile framework that is more prescriptive about maint…" at bounding box center [229, 126] width 0 height 7
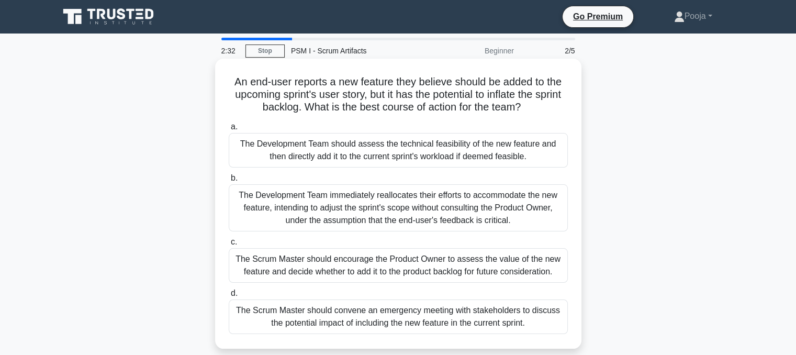
click at [393, 261] on div "The Scrum Master should encourage the Product Owner to assess the value of the …" at bounding box center [398, 265] width 339 height 35
click at [229, 245] on input "c. The Scrum Master should encourage the Product Owner to assess the value of t…" at bounding box center [229, 242] width 0 height 7
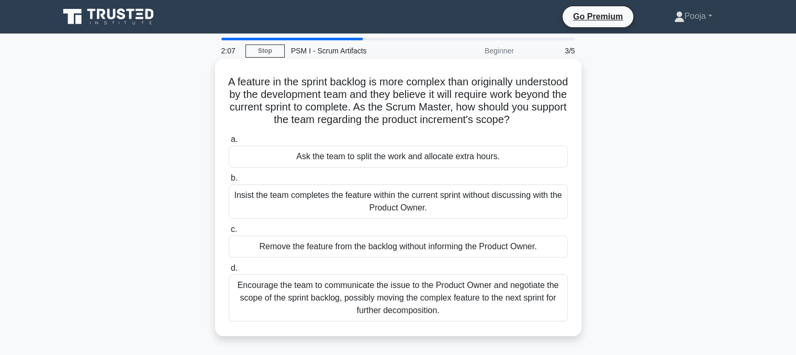
click at [483, 309] on div "Encourage the team to communicate the issue to the Product Owner and negotiate …" at bounding box center [398, 297] width 339 height 47
click at [229, 272] on input "d. Encourage the team to communicate the issue to the Product Owner and negotia…" at bounding box center [229, 268] width 0 height 7
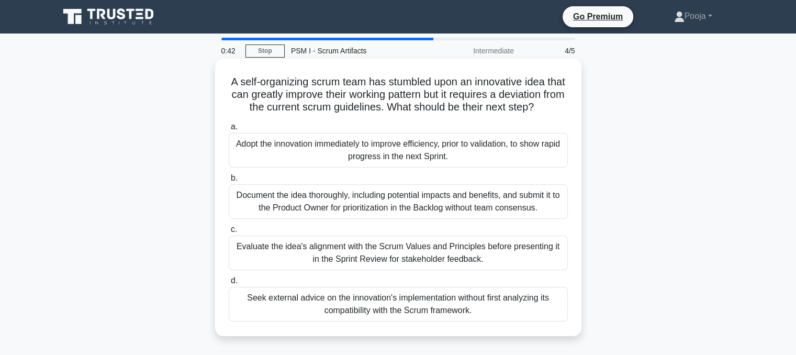
click at [472, 260] on div "Evaluate the idea's alignment with the Scrum Values and Principles before prese…" at bounding box center [398, 252] width 339 height 35
click at [229, 233] on input "c. Evaluate the idea's alignment with the Scrum Values and Principles before pr…" at bounding box center [229, 229] width 0 height 7
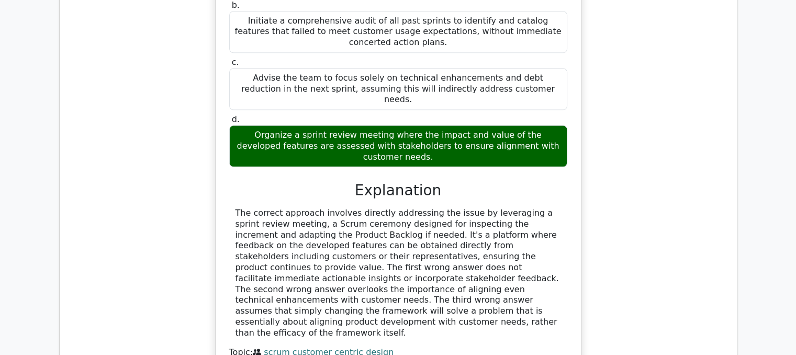
scroll to position [942, 0]
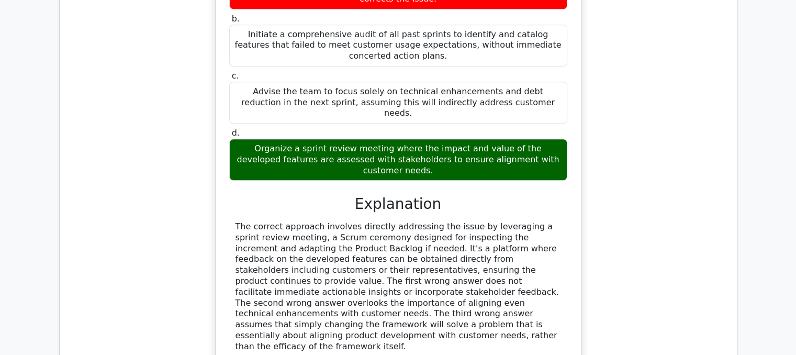
drag, startPoint x: 278, startPoint y: 134, endPoint x: 254, endPoint y: 132, distance: 24.2
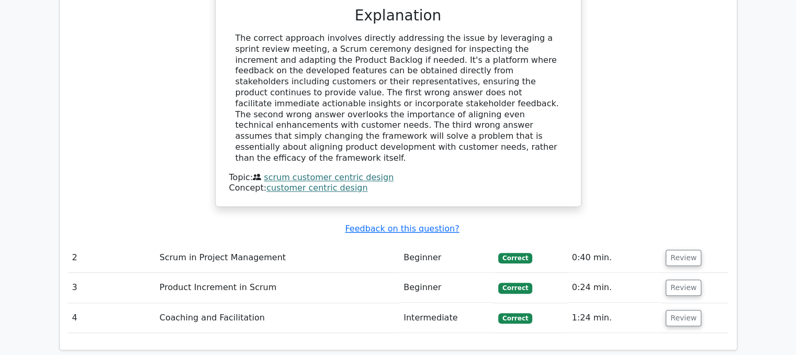
scroll to position [1151, 0]
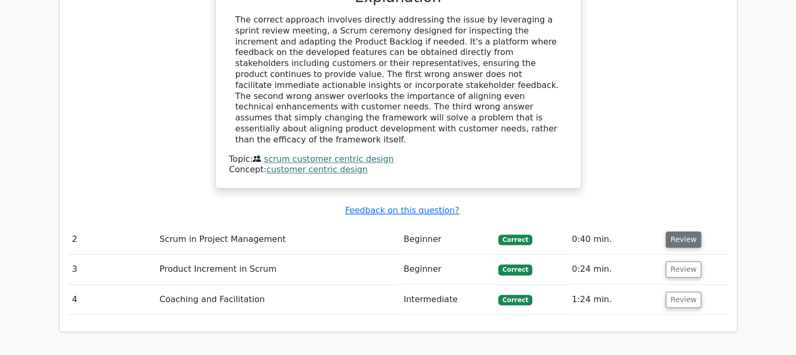
click at [674, 231] on button "Review" at bounding box center [684, 239] width 36 height 16
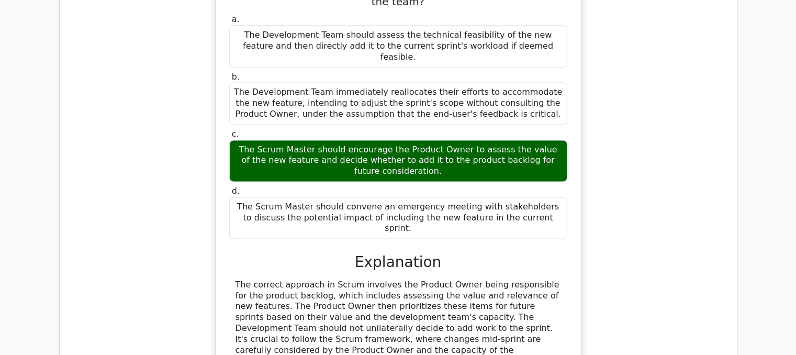
scroll to position [1517, 0]
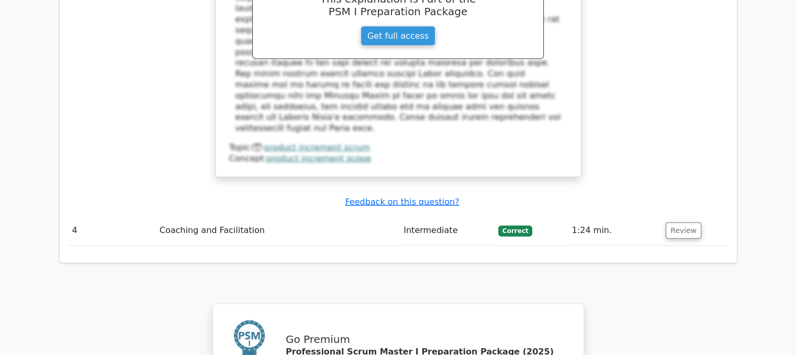
scroll to position [2290, 0]
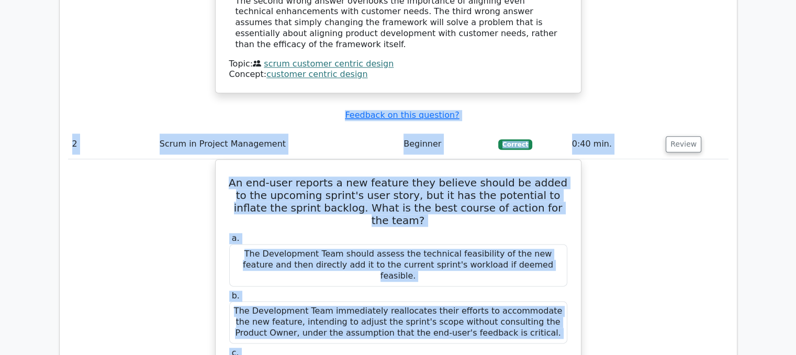
drag, startPoint x: 590, startPoint y: -43, endPoint x: 576, endPoint y: -73, distance: 32.5
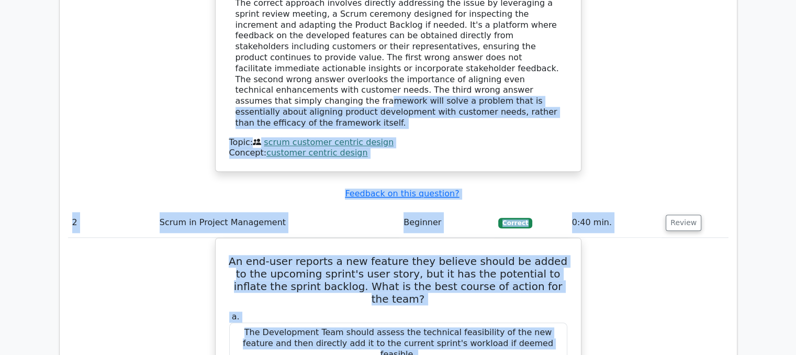
drag, startPoint x: 576, startPoint y: -73, endPoint x: 163, endPoint y: 59, distance: 432.8
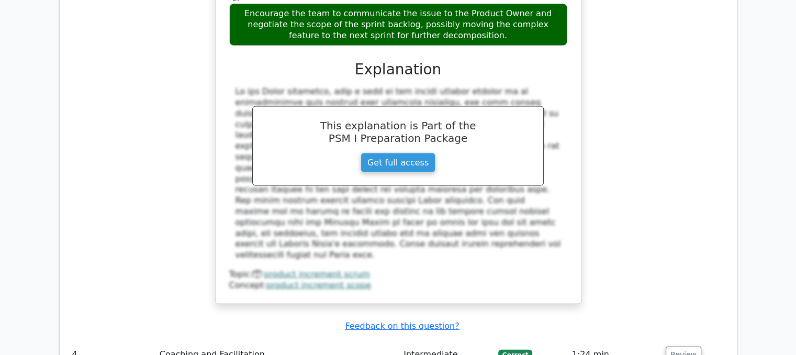
scroll to position [2005, 0]
